Goal: Navigation & Orientation: Find specific page/section

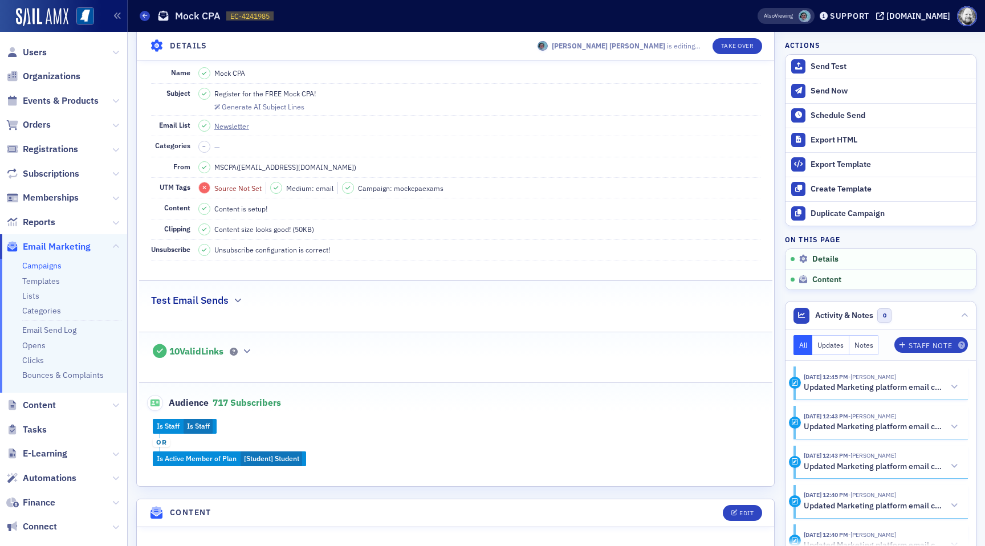
scroll to position [72, 0]
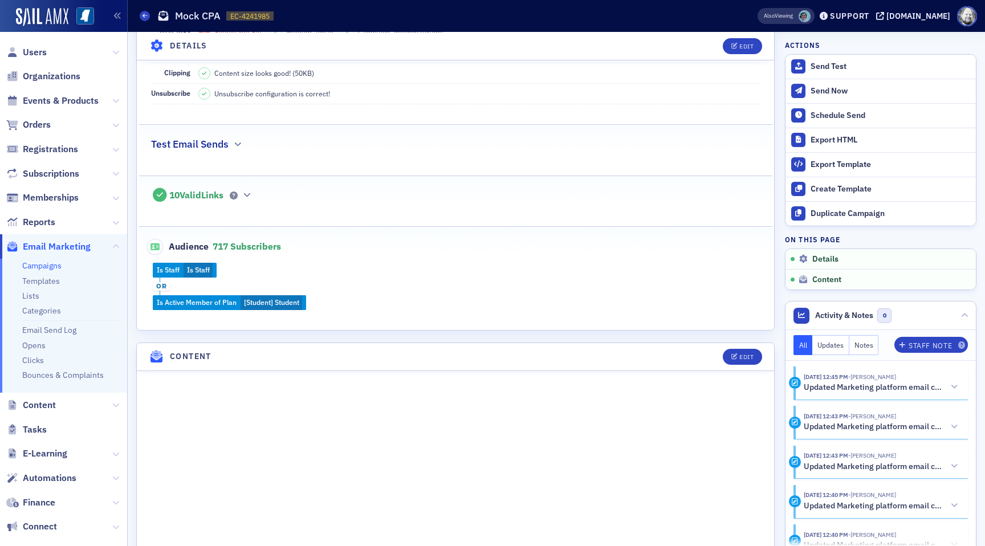
scroll to position [230, 0]
